Goal: Information Seeking & Learning: Learn about a topic

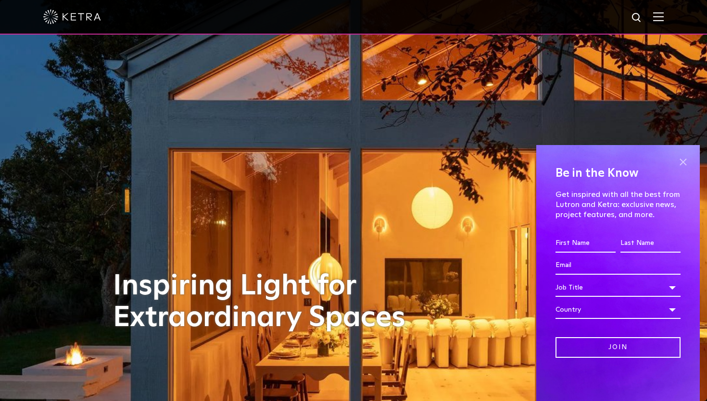
click at [682, 162] on span at bounding box center [682, 162] width 14 height 14
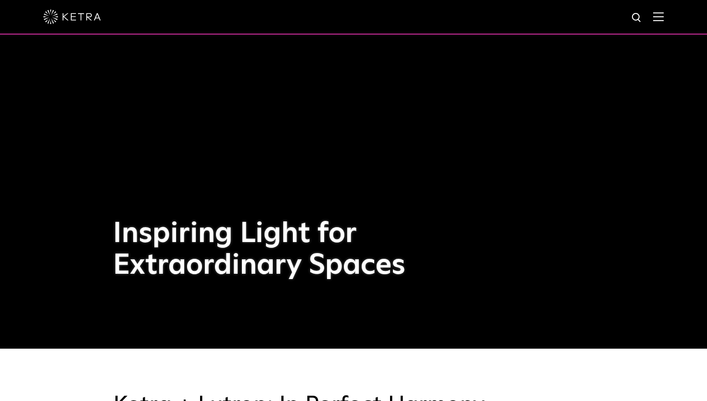
scroll to position [54, 0]
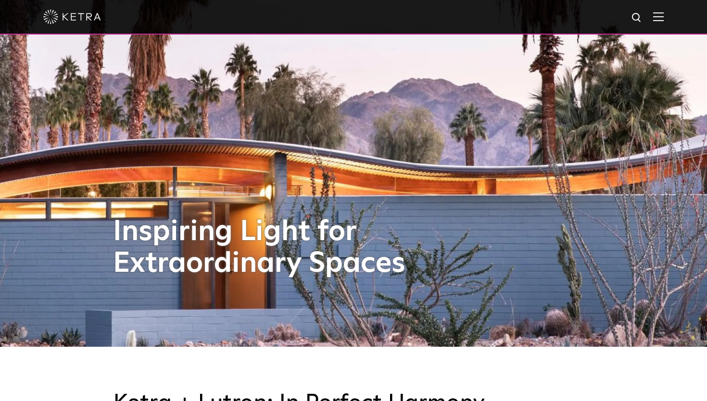
click at [657, 16] on img at bounding box center [658, 16] width 11 height 9
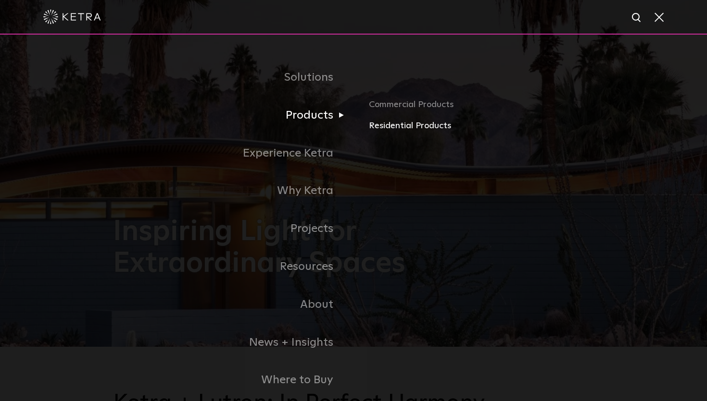
click at [398, 124] on link "Residential Products" at bounding box center [481, 126] width 225 height 14
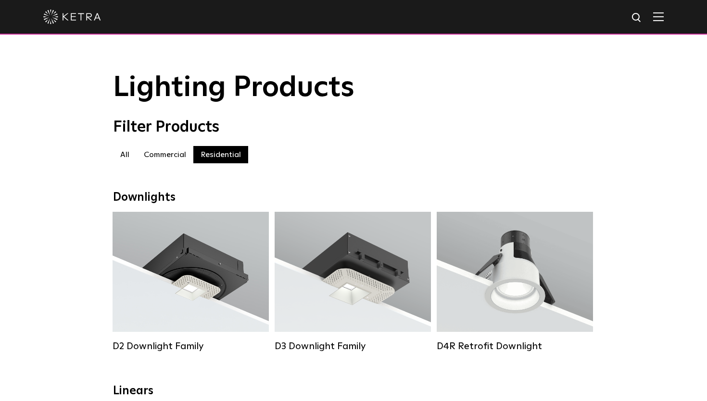
click at [662, 20] on img at bounding box center [658, 16] width 11 height 9
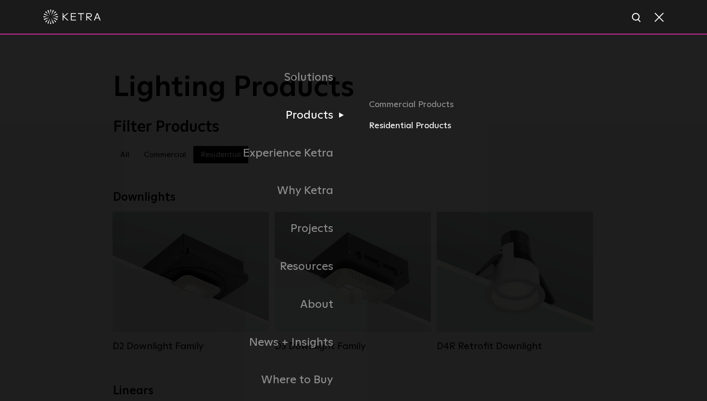
click at [392, 129] on link "Residential Products" at bounding box center [481, 126] width 225 height 14
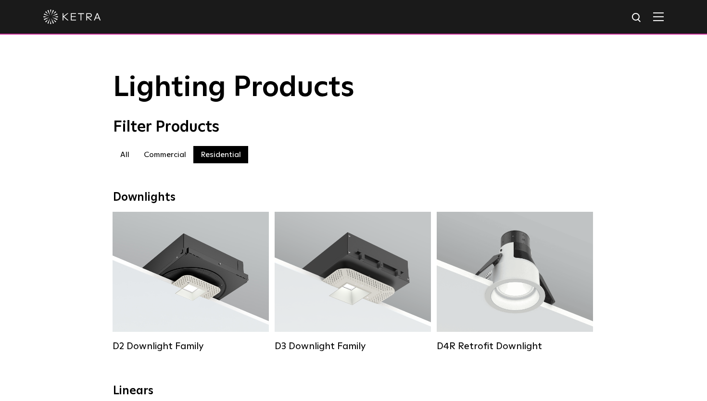
click at [659, 17] on img at bounding box center [658, 16] width 11 height 9
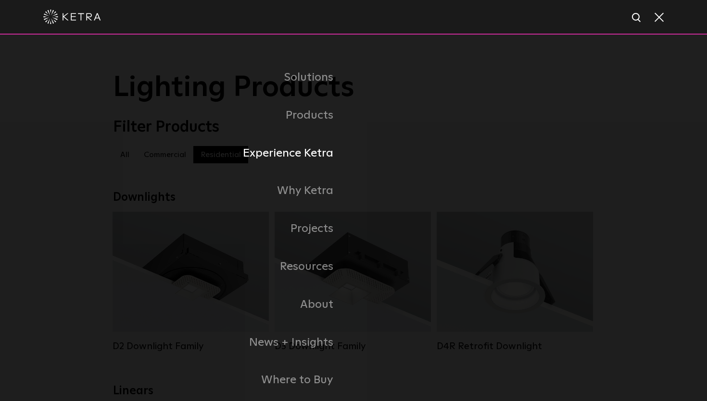
click at [324, 157] on link "Experience Ketra" at bounding box center [233, 154] width 240 height 38
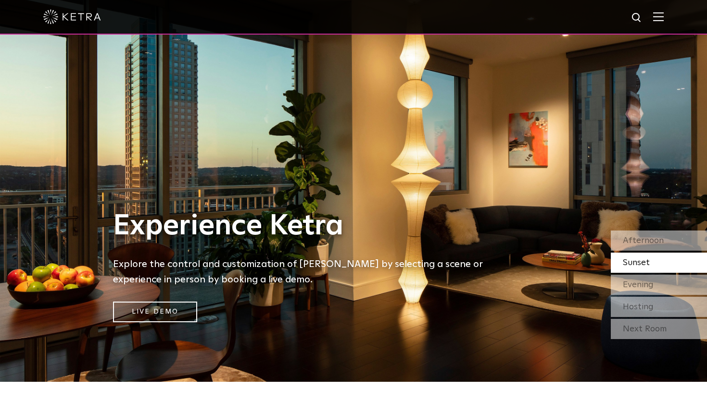
scroll to position [20, 0]
